Goal: Transaction & Acquisition: Purchase product/service

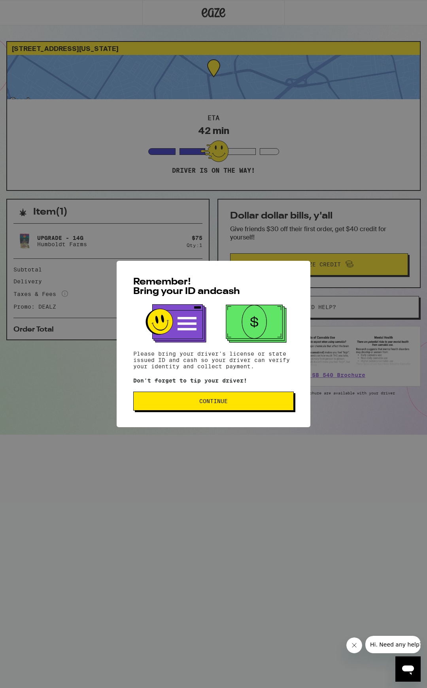
click at [288, 270] on div "Remember! Bring your ID and cash Please bring your driver's license or state is…" at bounding box center [214, 344] width 194 height 166
click at [177, 25] on div "Remember! Bring your ID and cash Please bring your driver's license or state is…" at bounding box center [213, 344] width 427 height 688
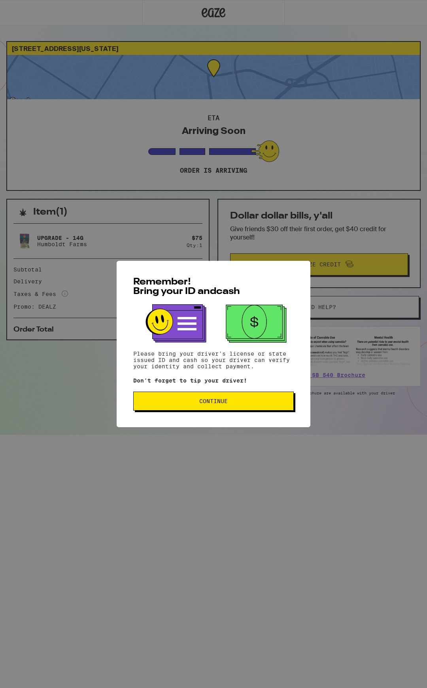
click at [206, 404] on span "Continue" at bounding box center [213, 401] width 28 height 6
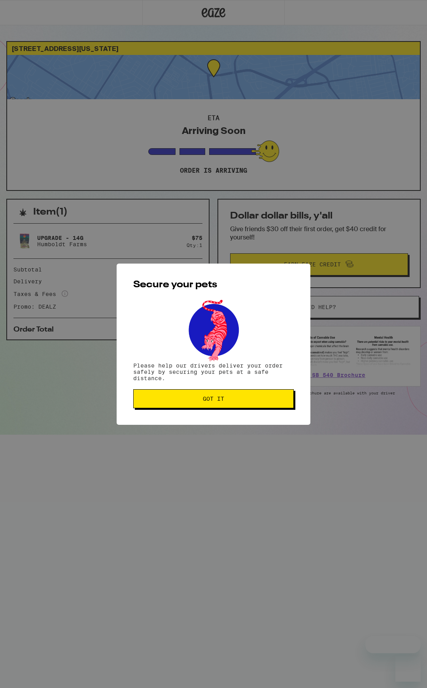
click at [206, 406] on button "Got it" at bounding box center [213, 398] width 161 height 19
